Goal: Task Accomplishment & Management: Manage account settings

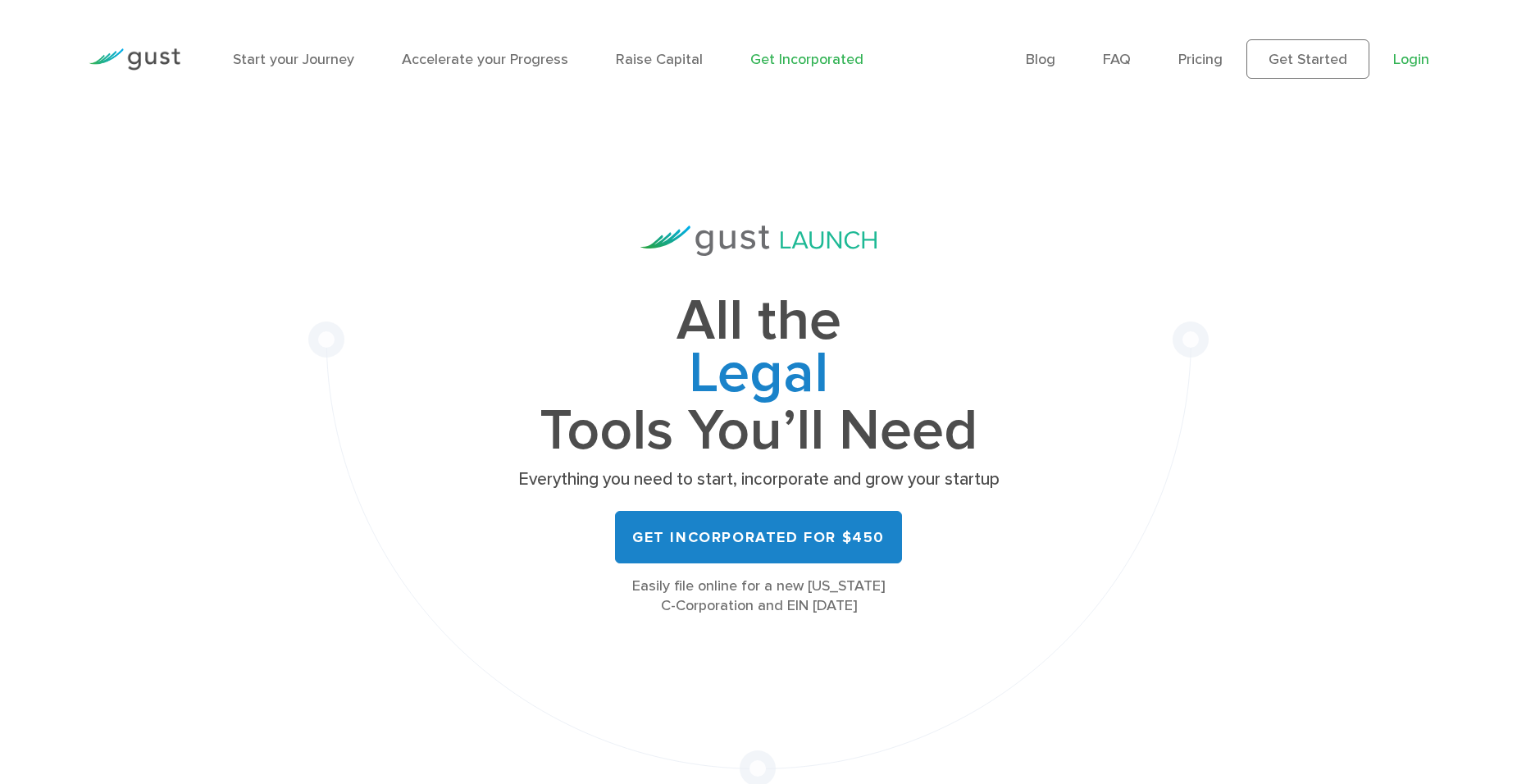
click at [1400, 61] on link "Login" at bounding box center [1412, 59] width 36 height 17
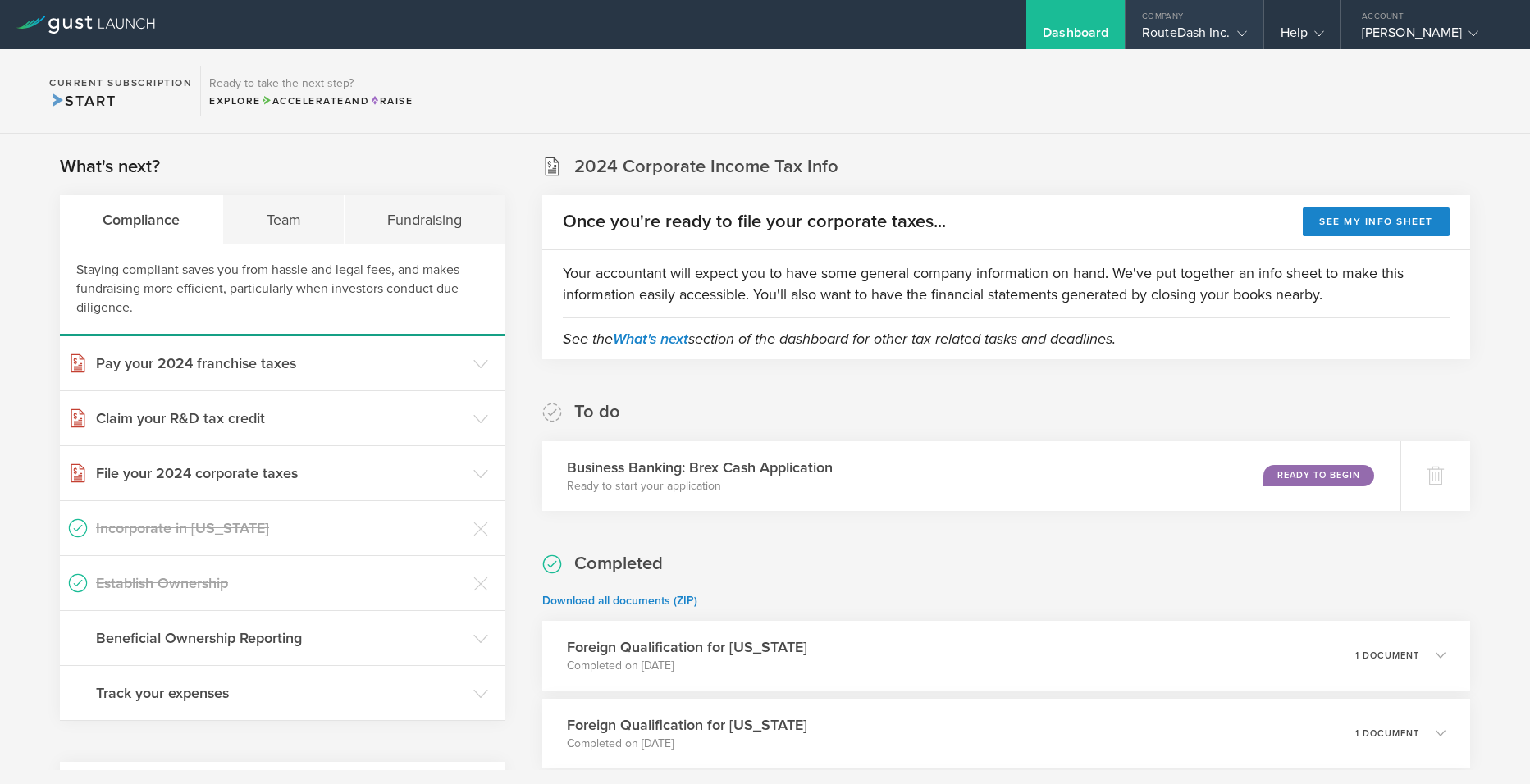
click at [1244, 29] on icon at bounding box center [1242, 34] width 10 height 10
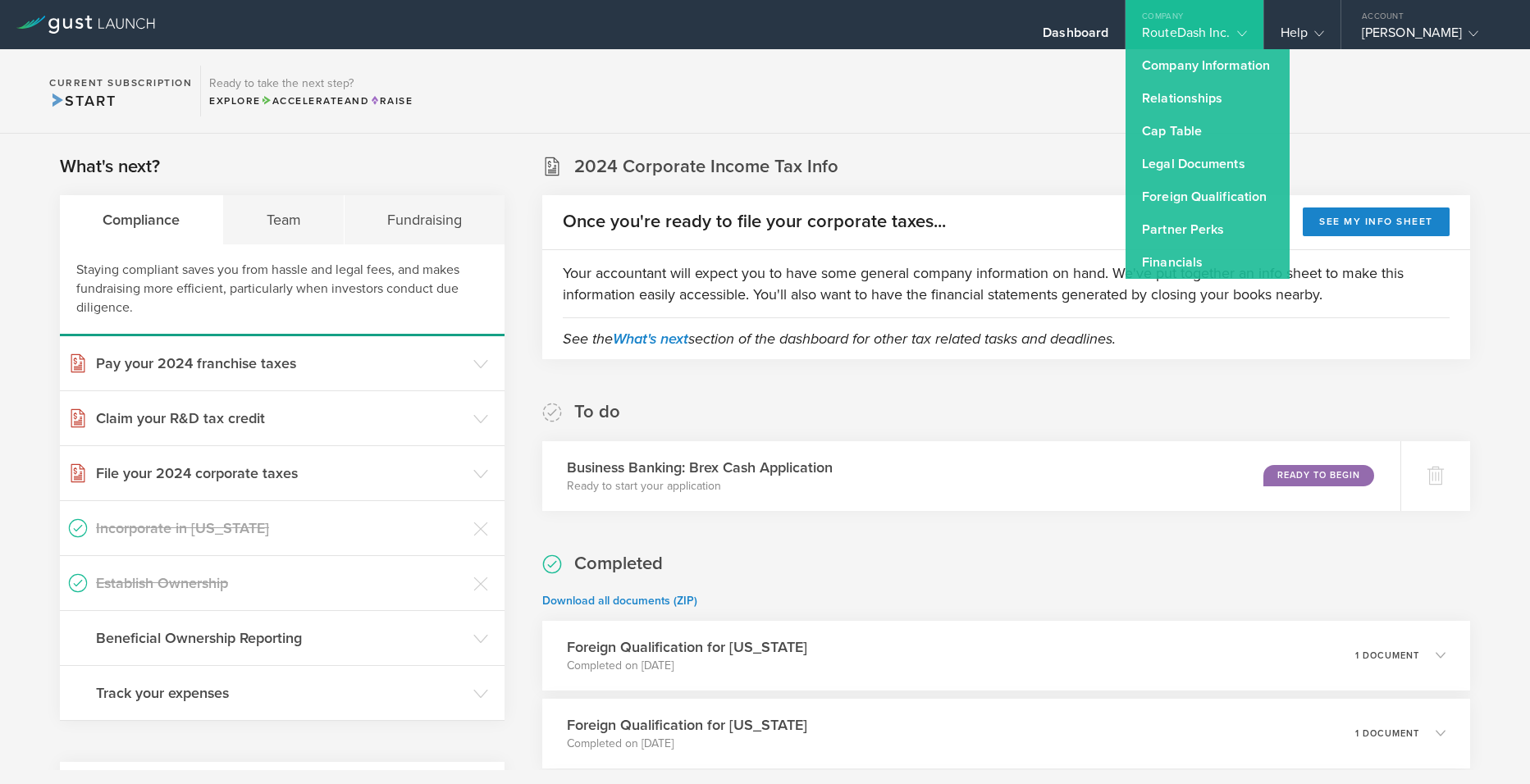
click at [1001, 136] on div "What's next? Compliance Team Fundraising Staying compliant saves you from hassl…" at bounding box center [765, 657] width 1530 height 1049
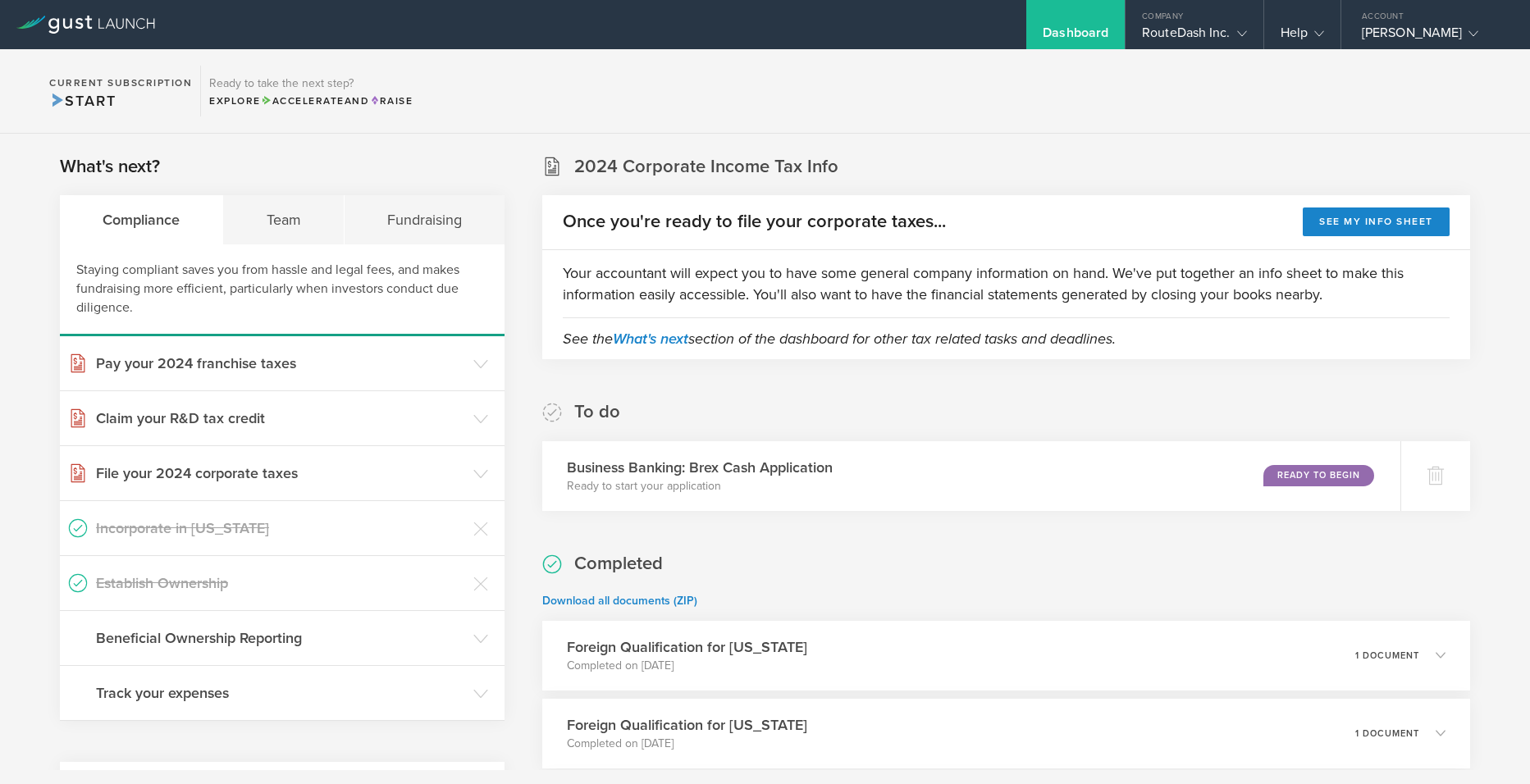
click at [1077, 26] on div "Dashboard" at bounding box center [1076, 36] width 65 height 24
click at [1415, 34] on div "[PERSON_NAME]" at bounding box center [1432, 36] width 140 height 24
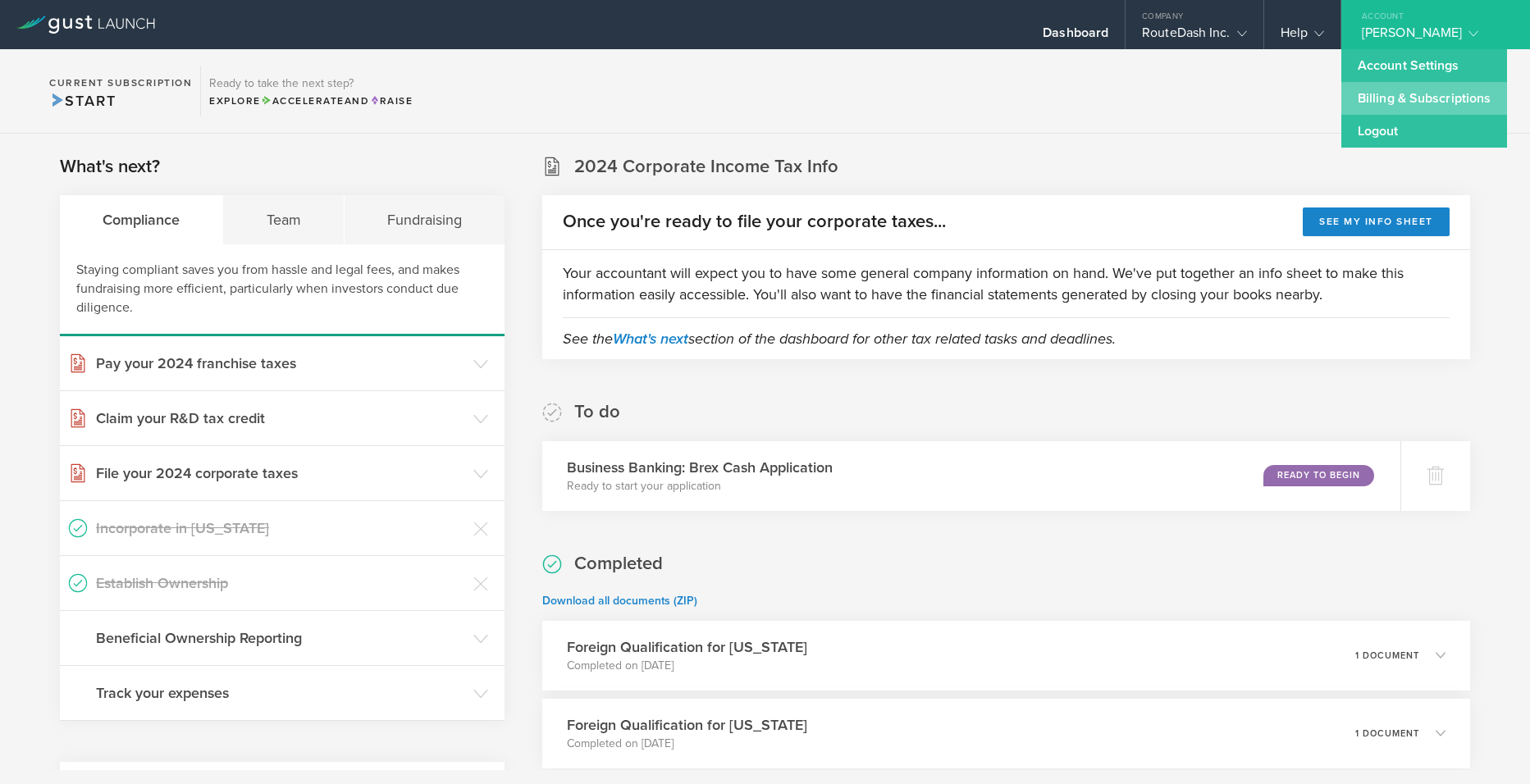
click at [1412, 92] on link "Billing & Subscriptions" at bounding box center [1424, 98] width 166 height 33
